Goal: Check status: Check status

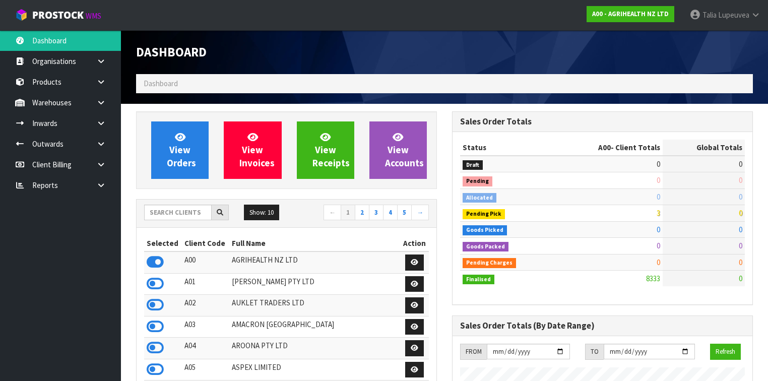
scroll to position [760, 316]
click at [175, 212] on input "text" at bounding box center [178, 213] width 68 height 16
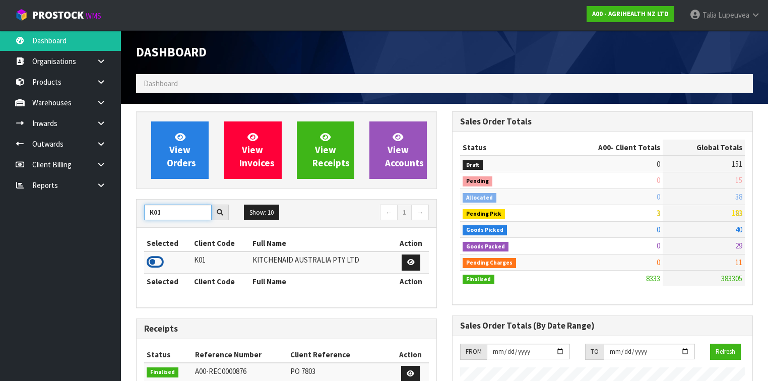
type input "K01"
click at [156, 264] on icon at bounding box center [155, 261] width 17 height 15
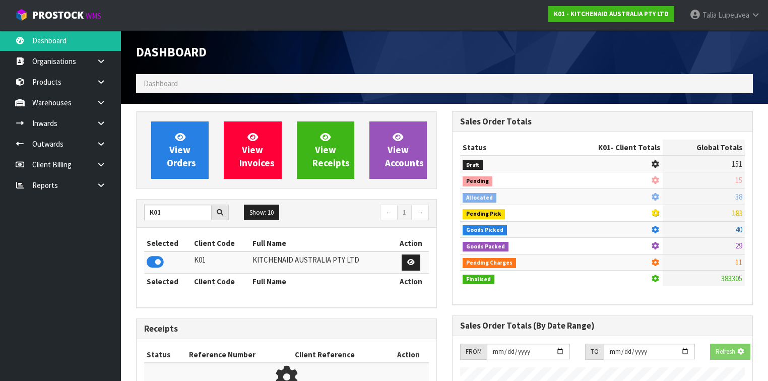
scroll to position [626, 316]
drag, startPoint x: 112, startPoint y: 139, endPoint x: 106, endPoint y: 143, distance: 7.0
click at [112, 139] on link at bounding box center [105, 144] width 32 height 21
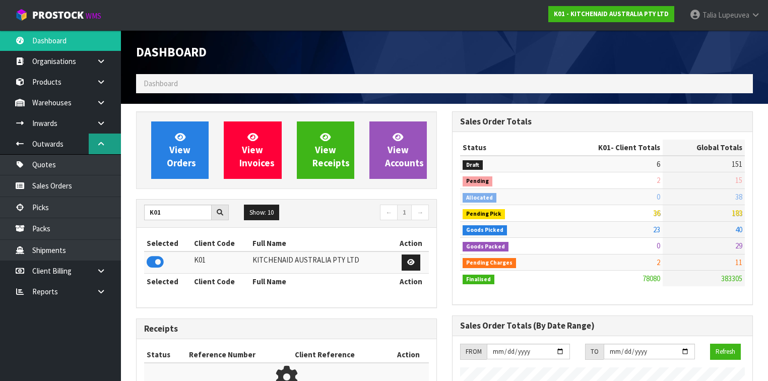
scroll to position [760, 316]
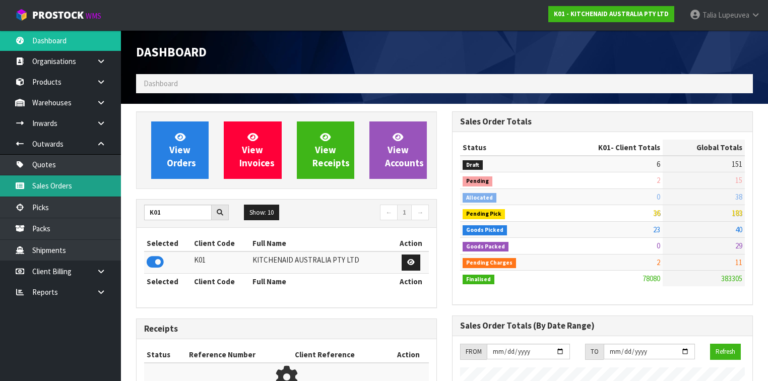
click at [91, 184] on link "Sales Orders" at bounding box center [60, 185] width 121 height 21
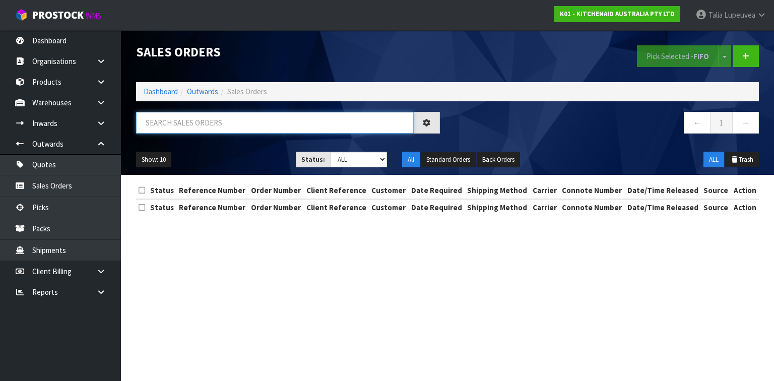
click at [215, 117] on input "text" at bounding box center [275, 123] width 278 height 22
type input "JOB-0414804"
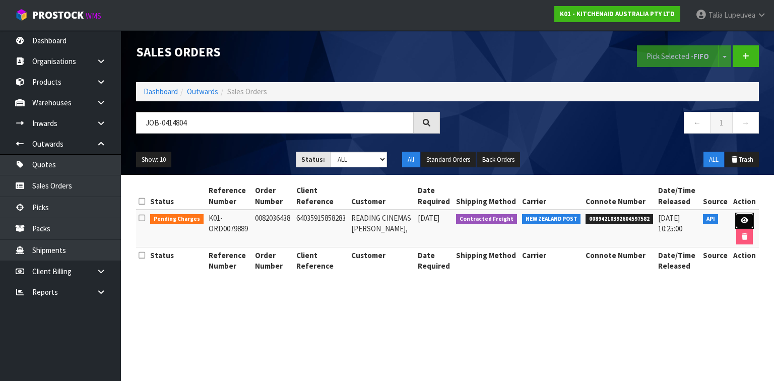
click at [741, 221] on icon at bounding box center [745, 220] width 8 height 7
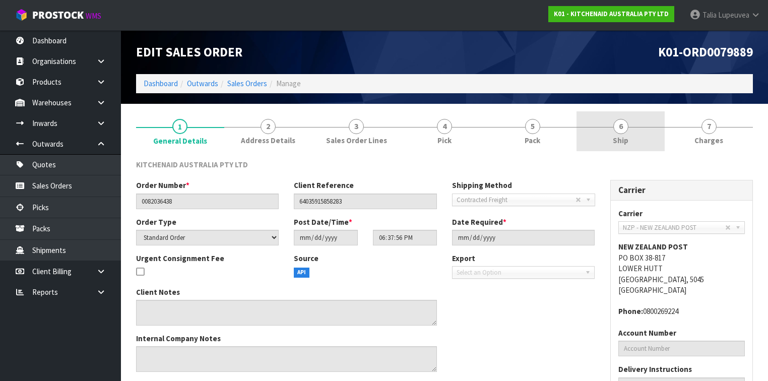
click at [650, 143] on link "6 Ship" at bounding box center [620, 131] width 88 height 40
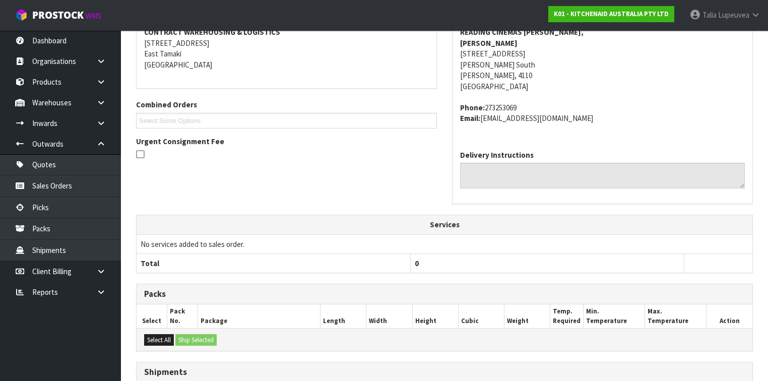
scroll to position [276, 0]
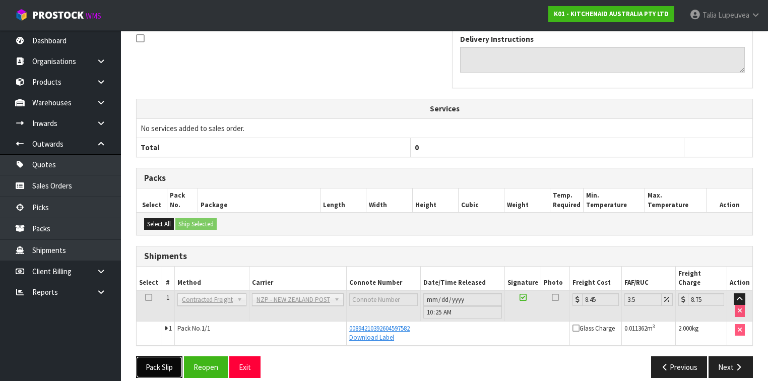
click at [155, 357] on button "Pack Slip" at bounding box center [159, 367] width 46 height 22
